Goal: Task Accomplishment & Management: Use online tool/utility

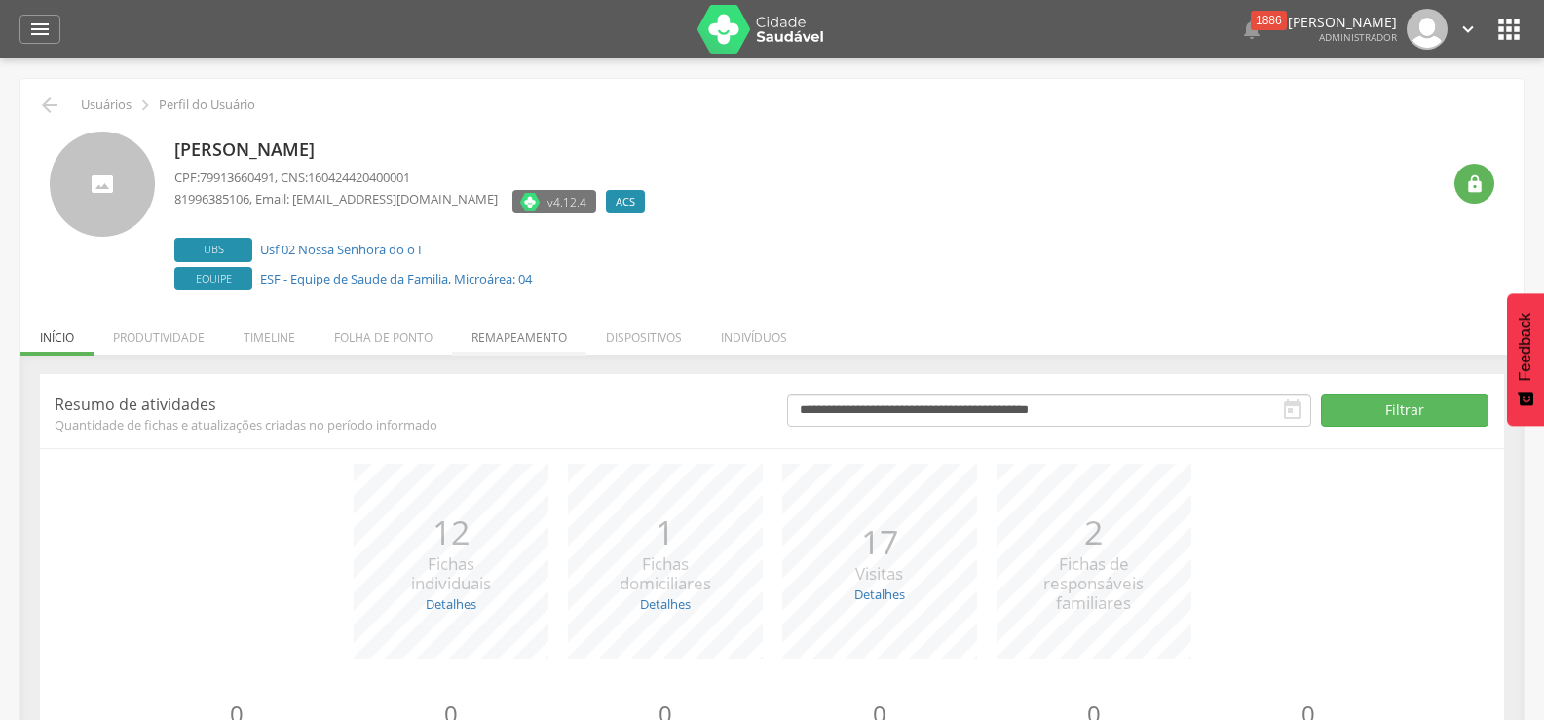
click at [527, 324] on li "Remapeamento" at bounding box center [519, 333] width 134 height 46
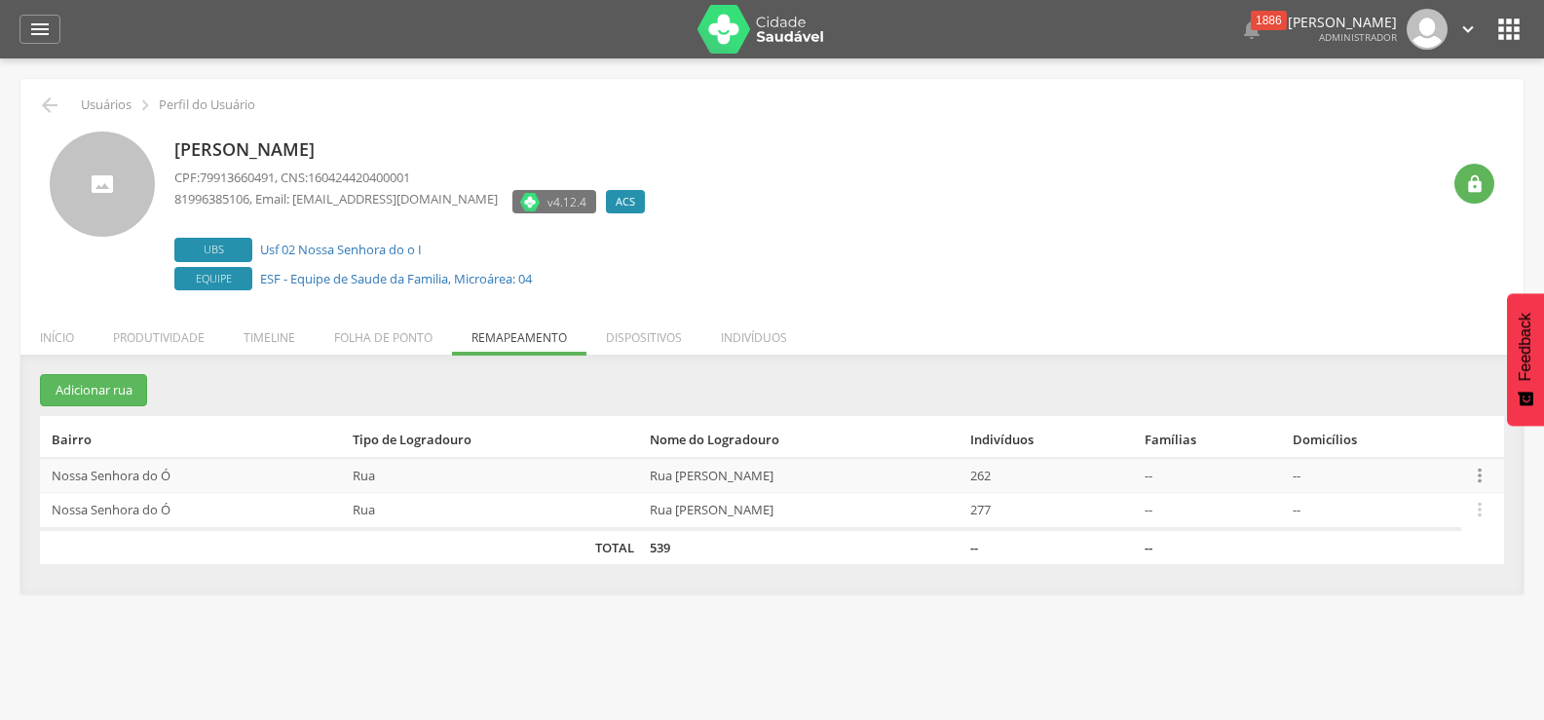
click at [1485, 471] on icon "" at bounding box center [1479, 475] width 21 height 21
click at [1405, 398] on link "Desalocar famílias" at bounding box center [1413, 398] width 154 height 24
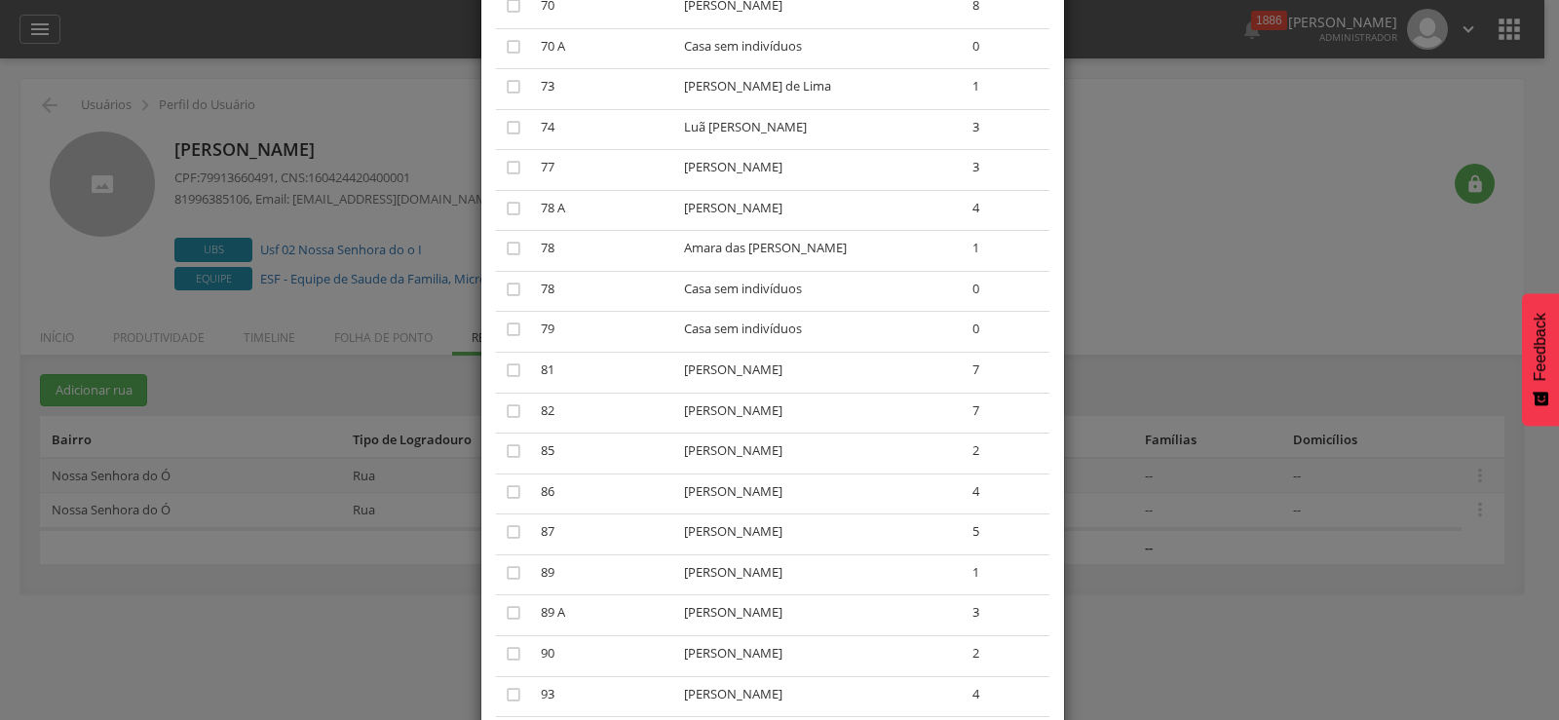
scroll to position [2338, 0]
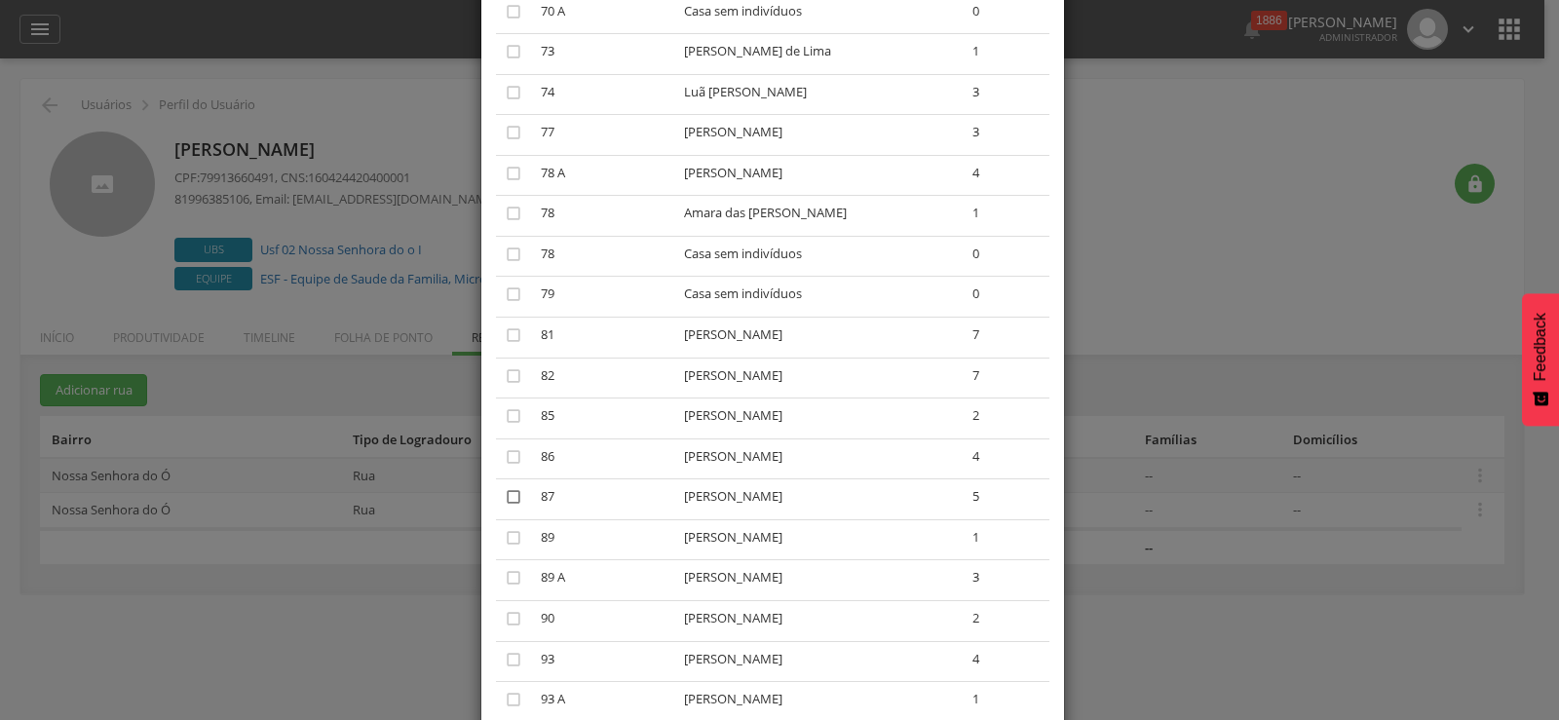
click at [510, 494] on icon "" at bounding box center [513, 496] width 19 height 19
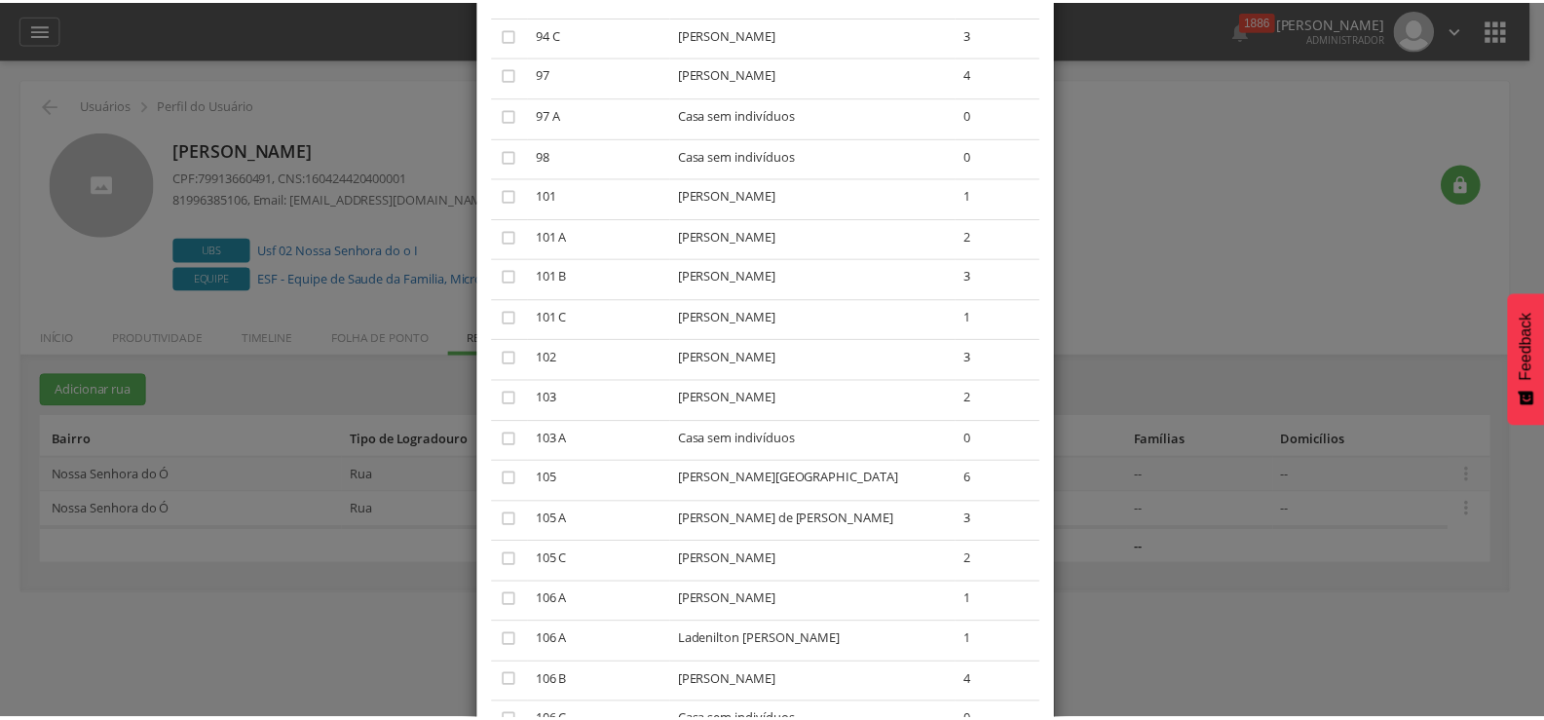
scroll to position [3520, 0]
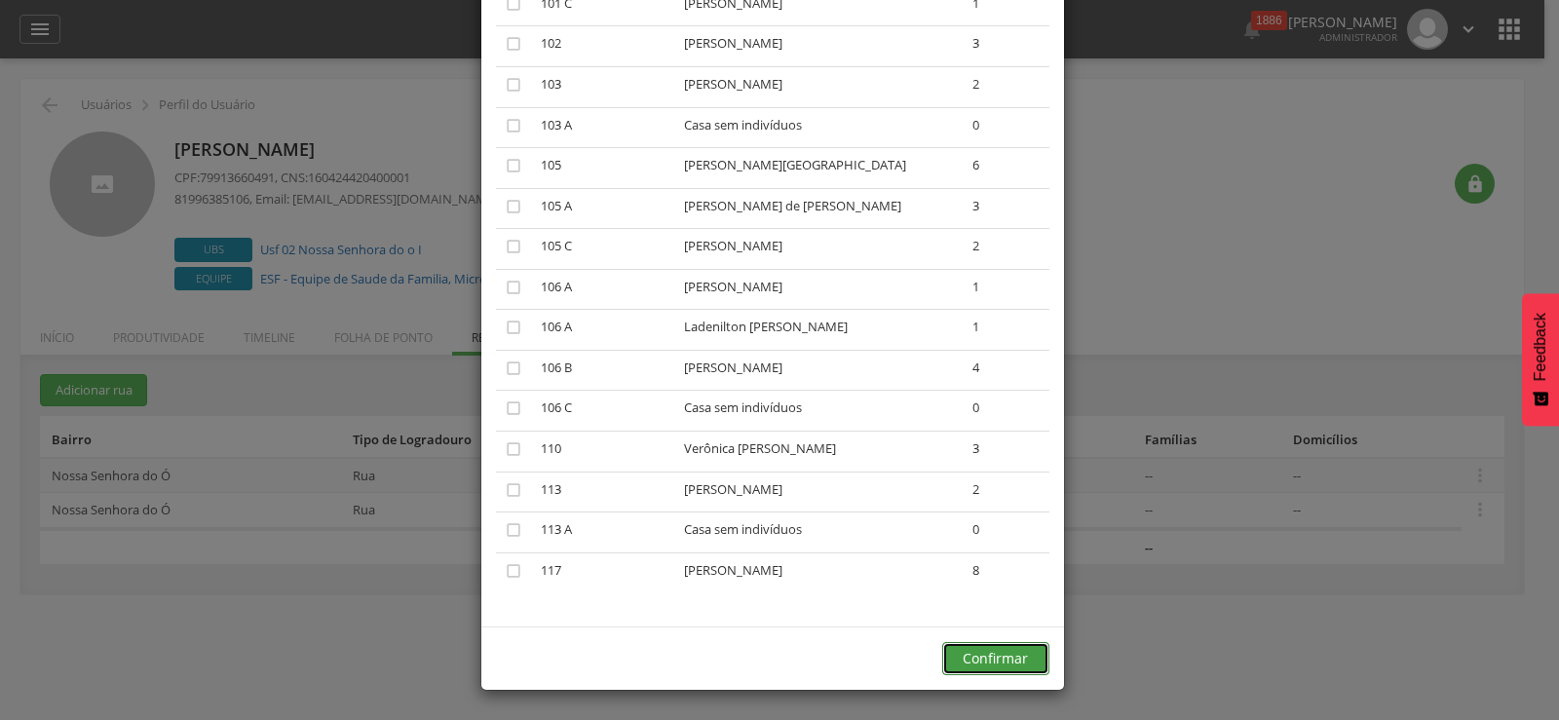
click at [983, 662] on button "Confirmar" at bounding box center [995, 658] width 107 height 33
